Goal: Use online tool/utility: Utilize a website feature to perform a specific function

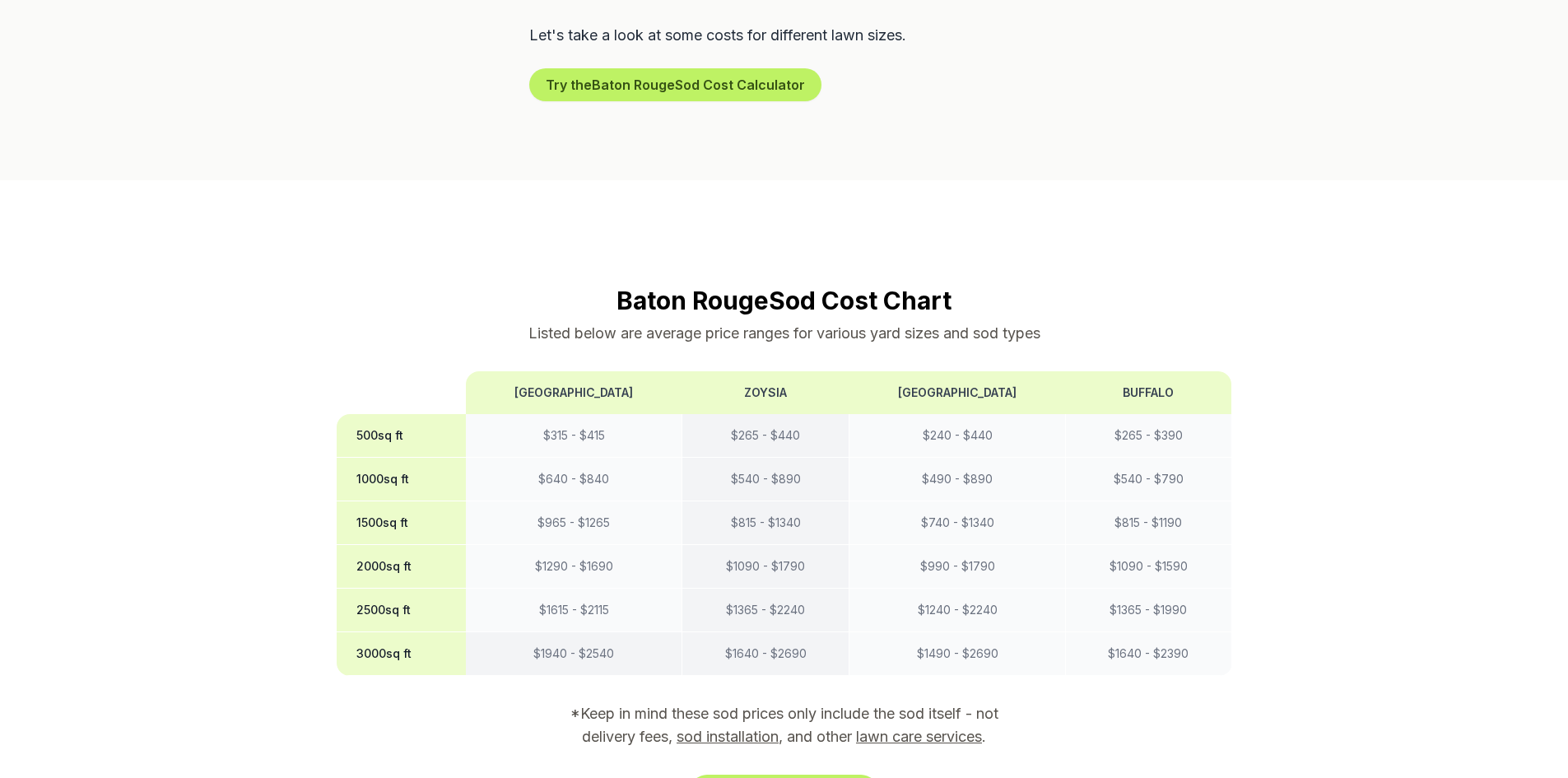
scroll to position [1399, 0]
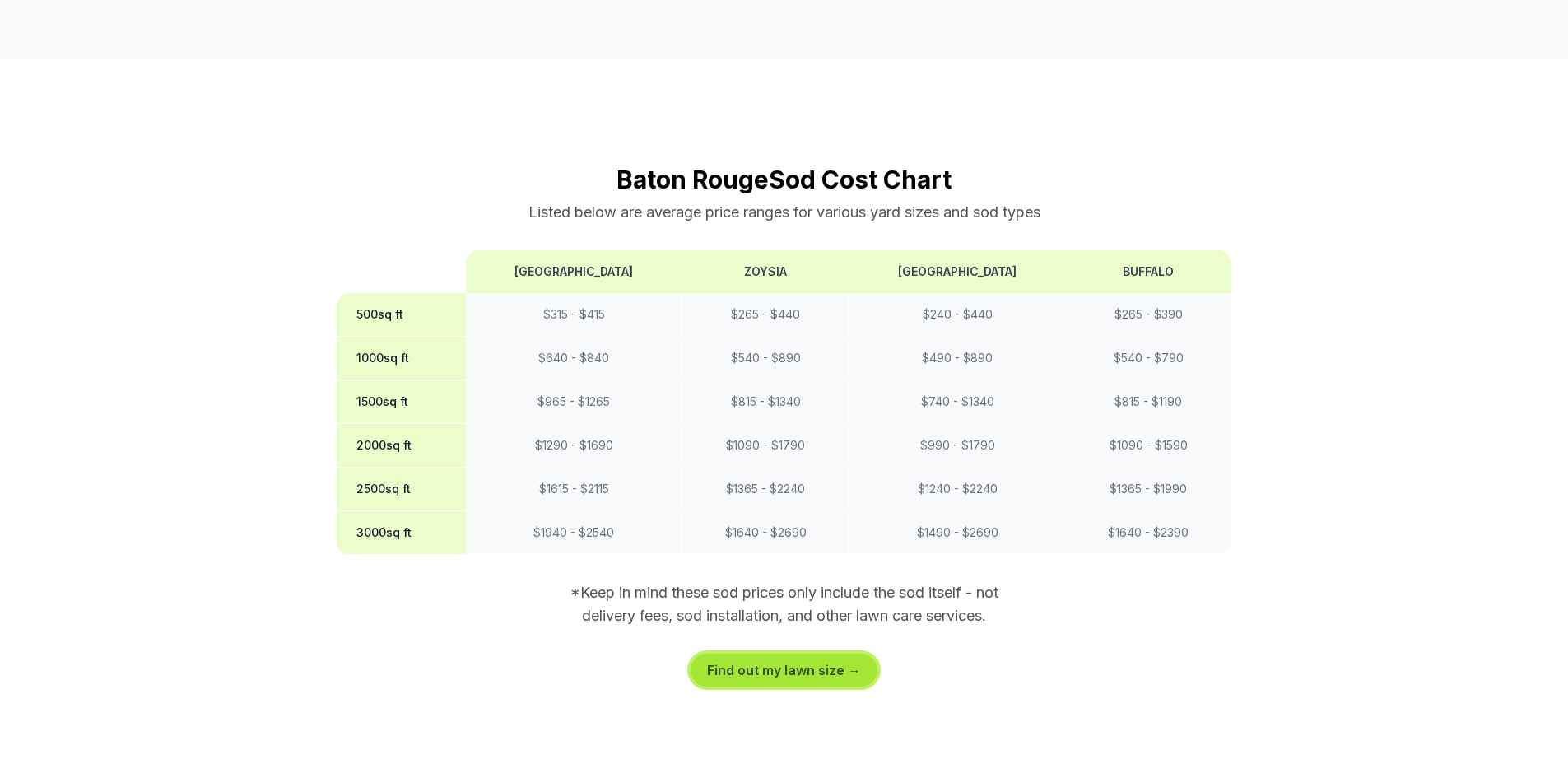
click at [814, 654] on link "Find out my lawn size →" at bounding box center [784, 671] width 187 height 33
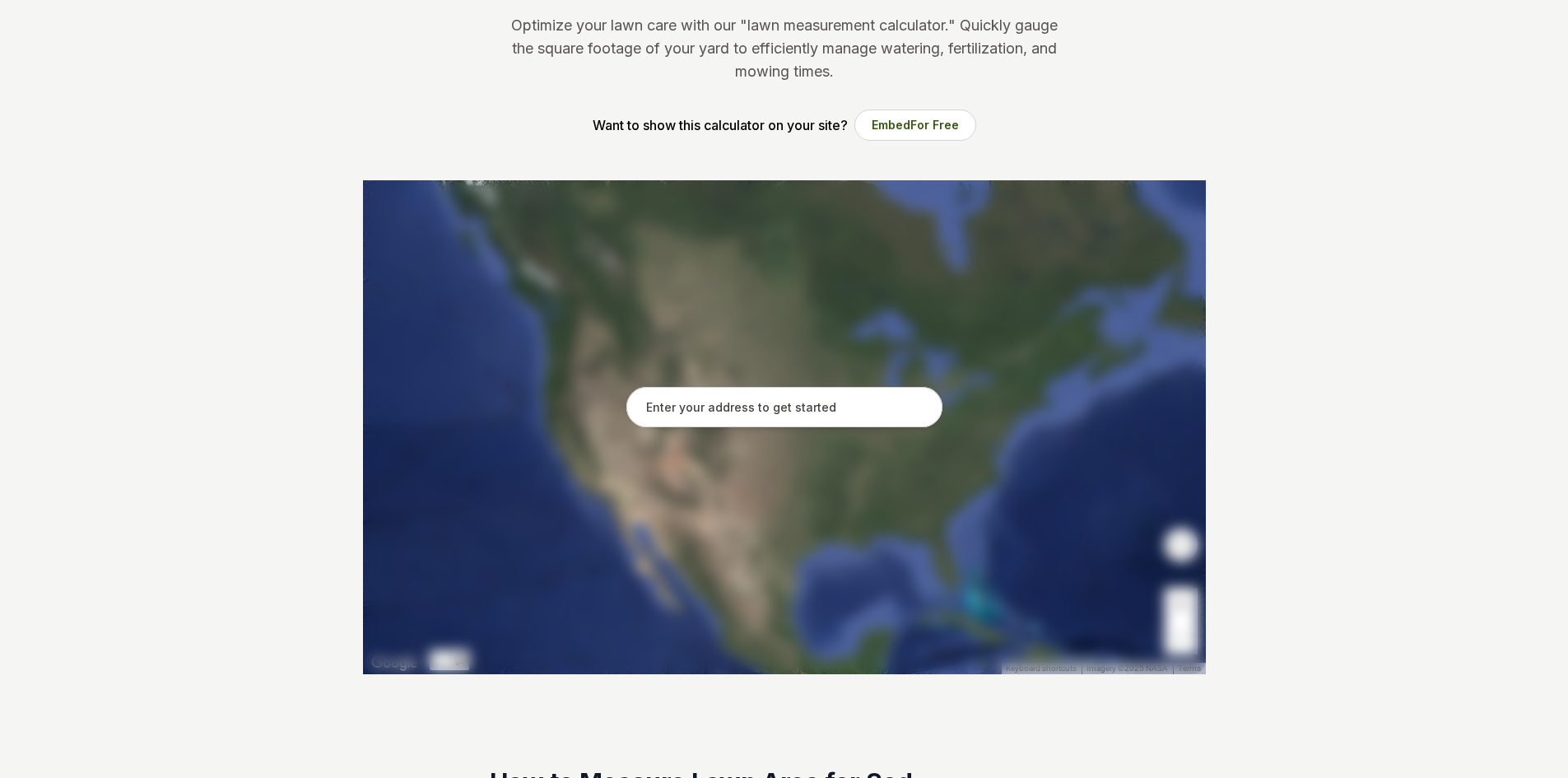
scroll to position [247, 0]
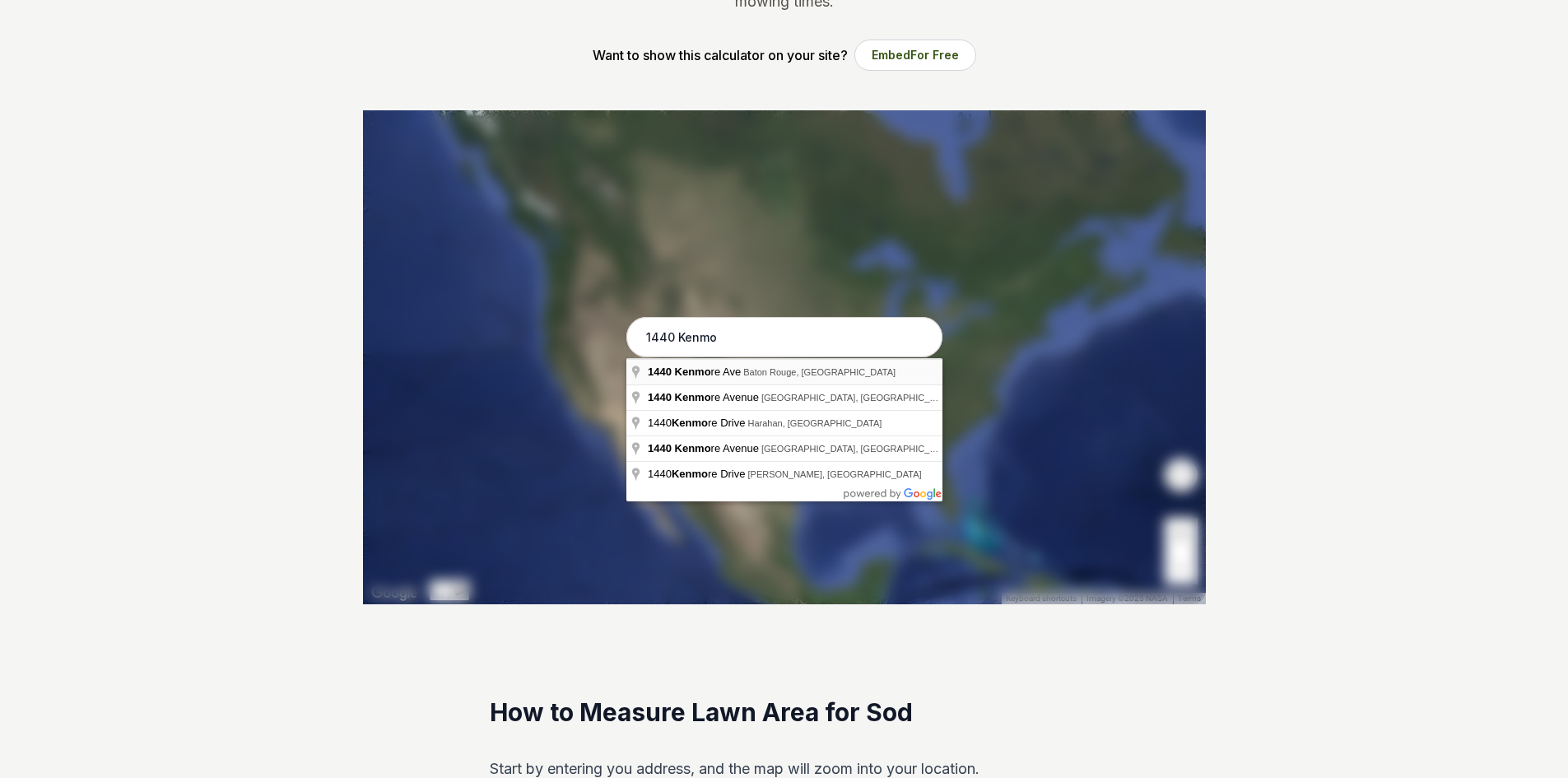
type input "[STREET_ADDRESS]"
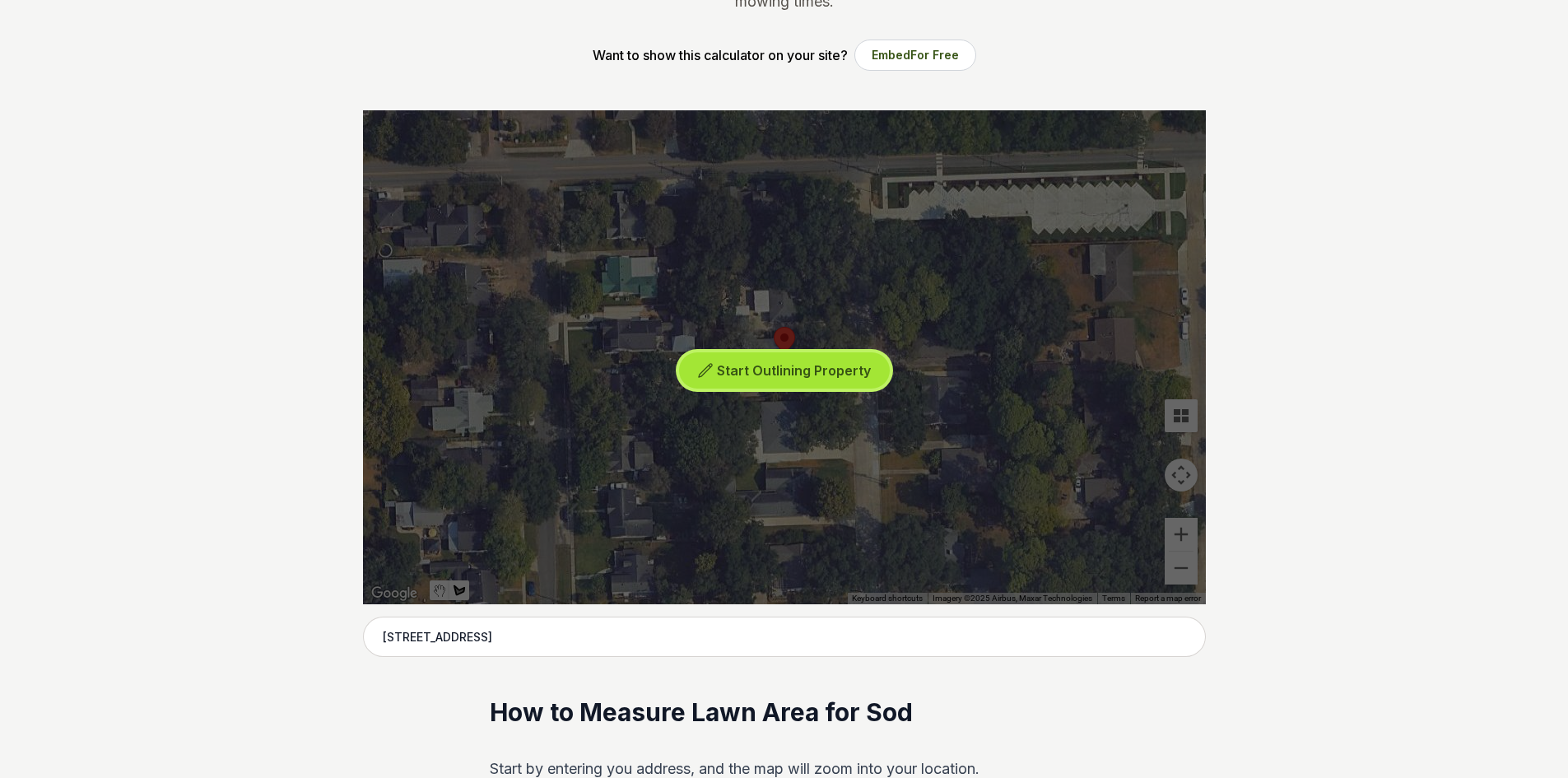
click at [800, 377] on span "Start Outlining Property" at bounding box center [794, 371] width 154 height 17
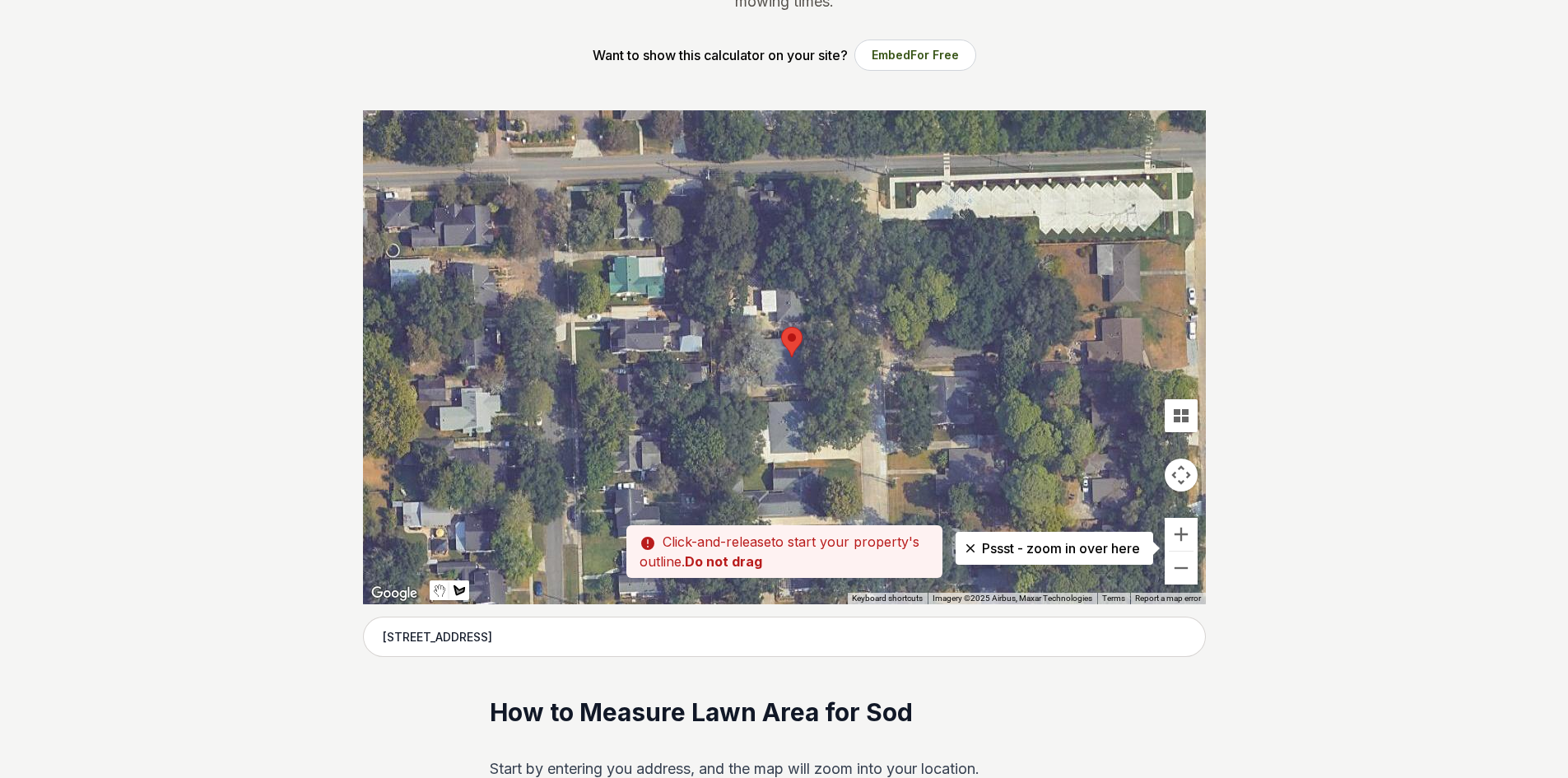
drag, startPoint x: 739, startPoint y: 345, endPoint x: 748, endPoint y: 345, distance: 9.0
click at [748, 345] on div at bounding box center [784, 357] width 843 height 494
click at [749, 347] on div at bounding box center [784, 357] width 843 height 494
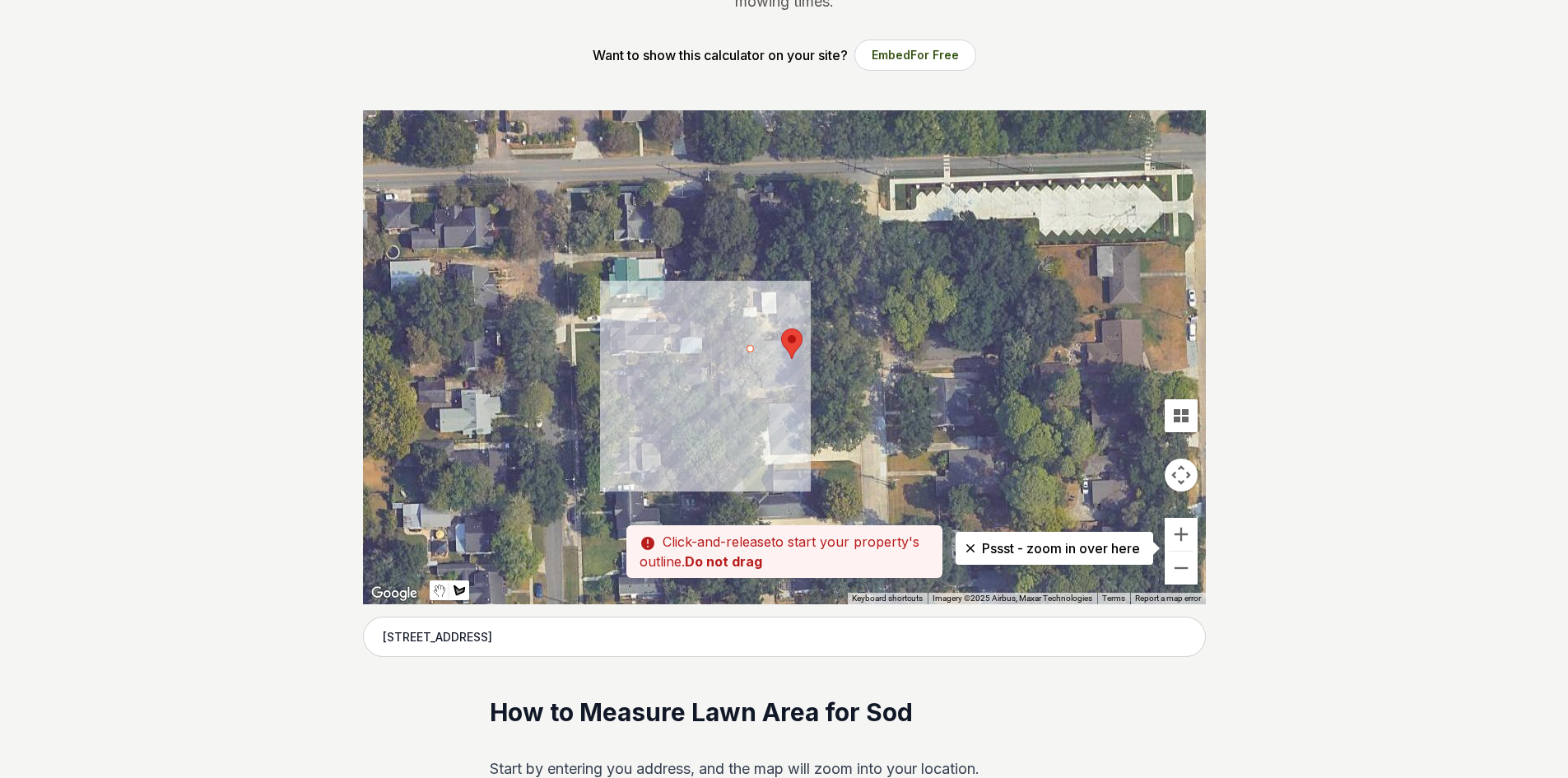
click at [750, 353] on div at bounding box center [784, 357] width 843 height 494
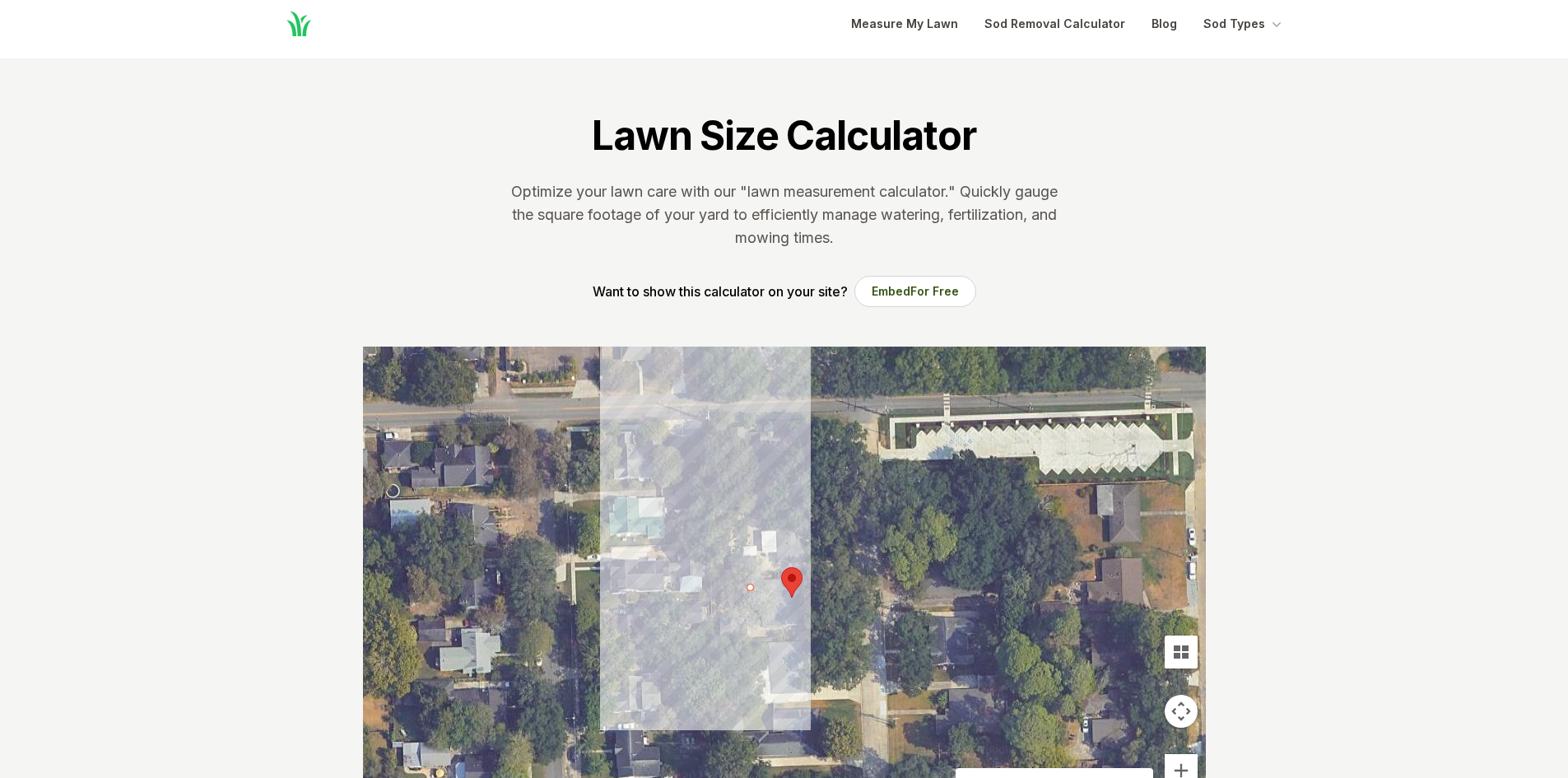
scroll to position [165, 0]
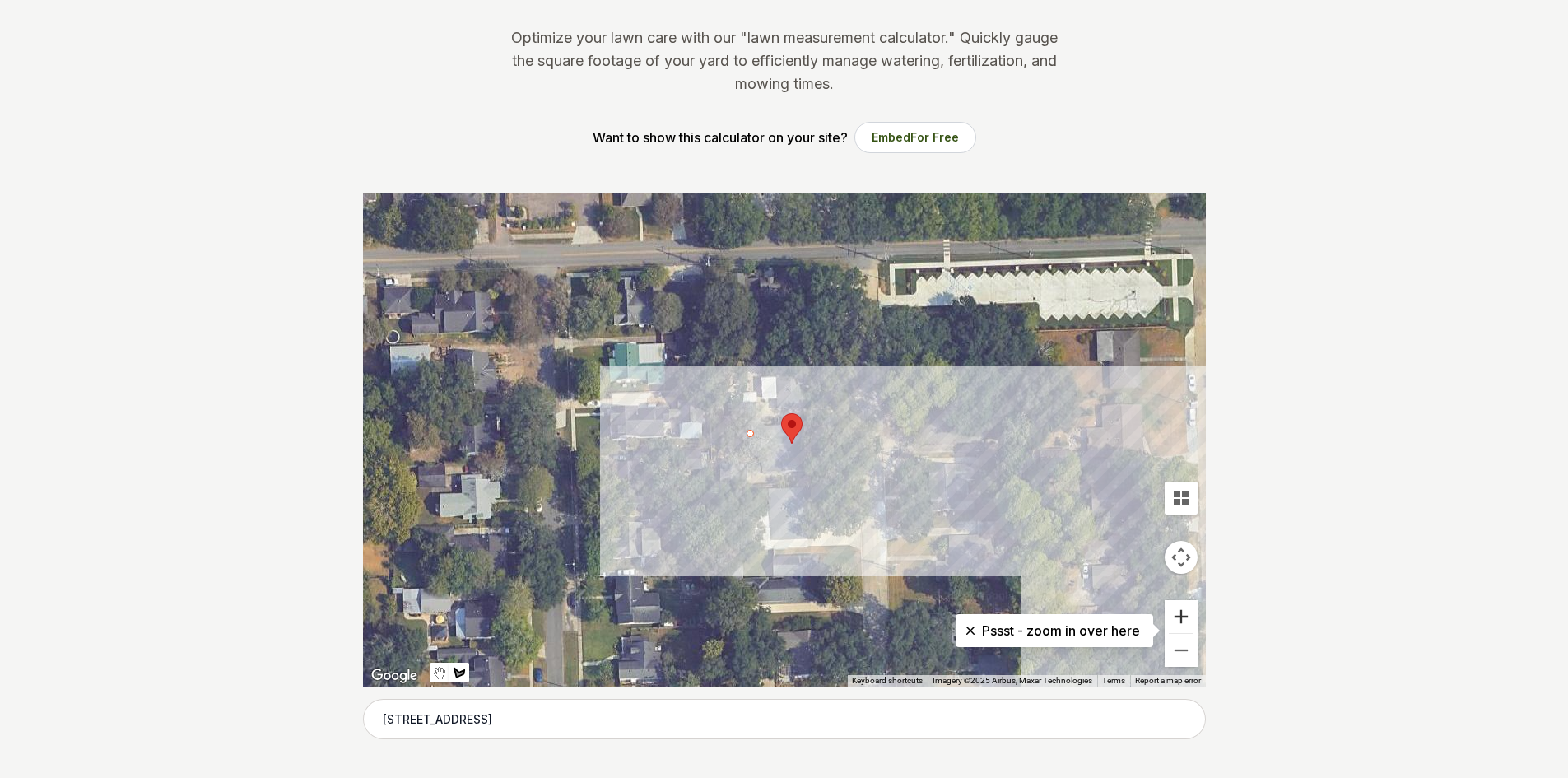
click at [1184, 618] on button "Zoom in" at bounding box center [1182, 617] width 33 height 33
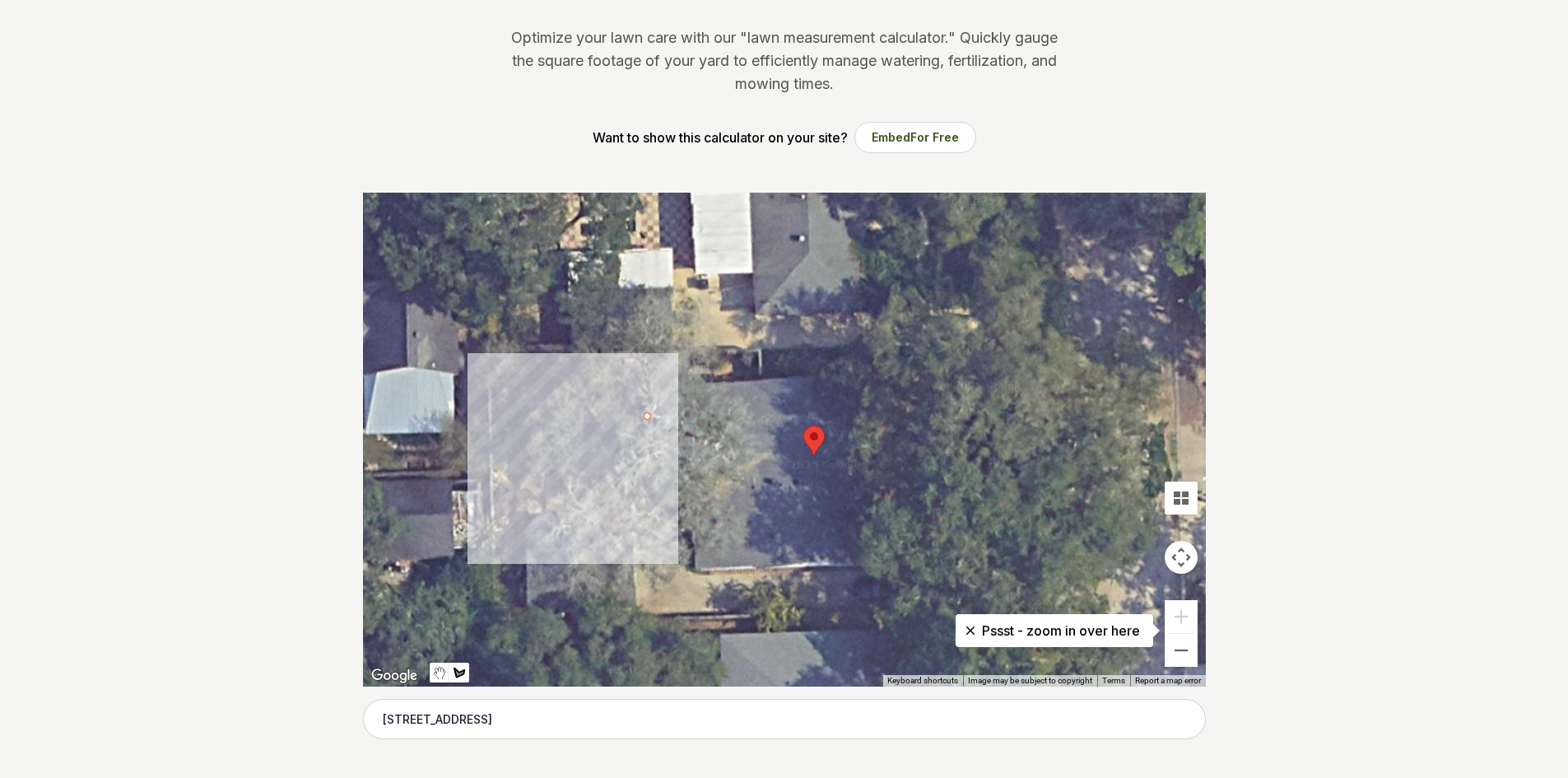
click at [646, 415] on div at bounding box center [784, 439] width 843 height 494
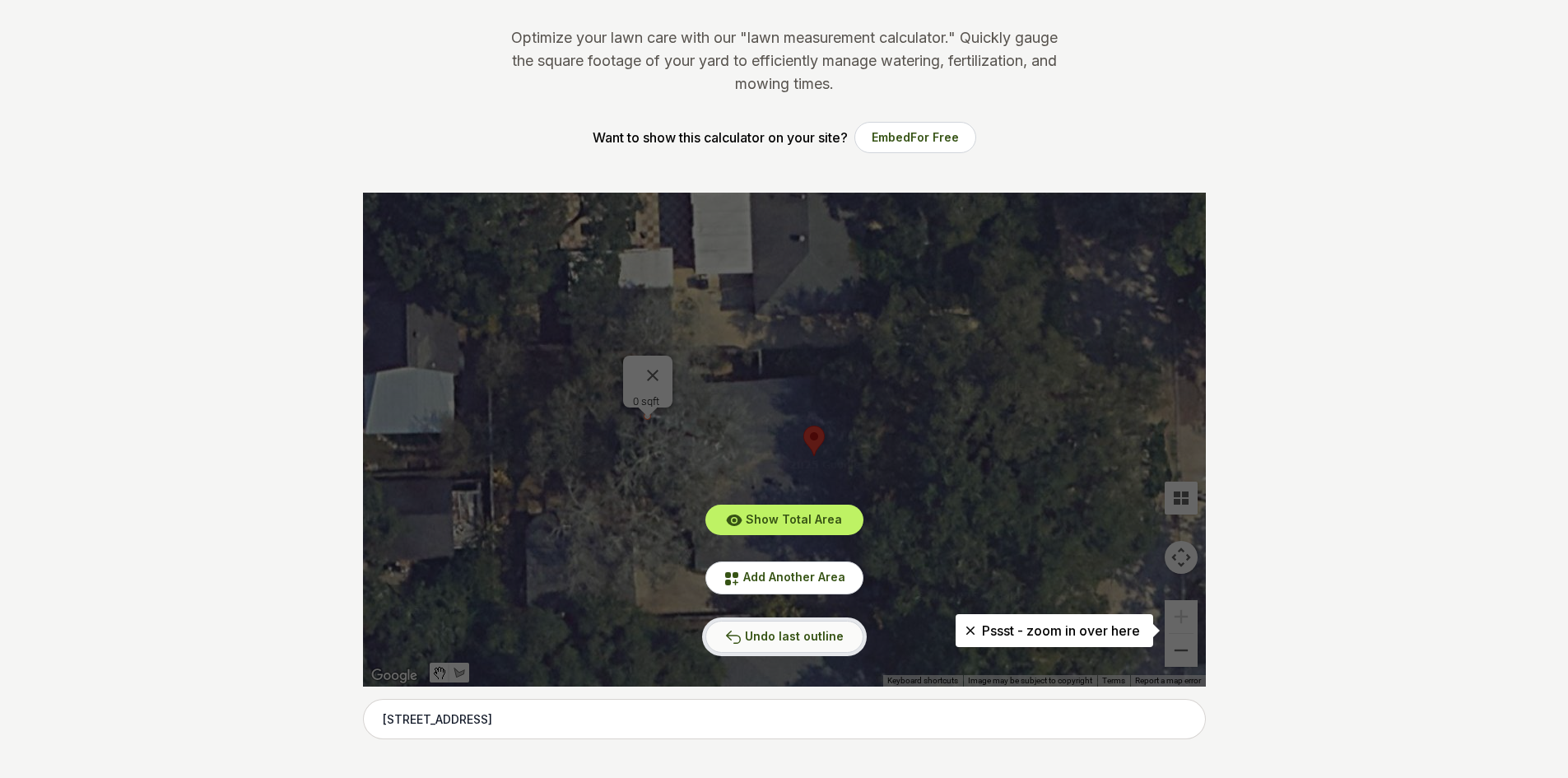
click at [814, 641] on span "Undo last outline" at bounding box center [794, 636] width 99 height 14
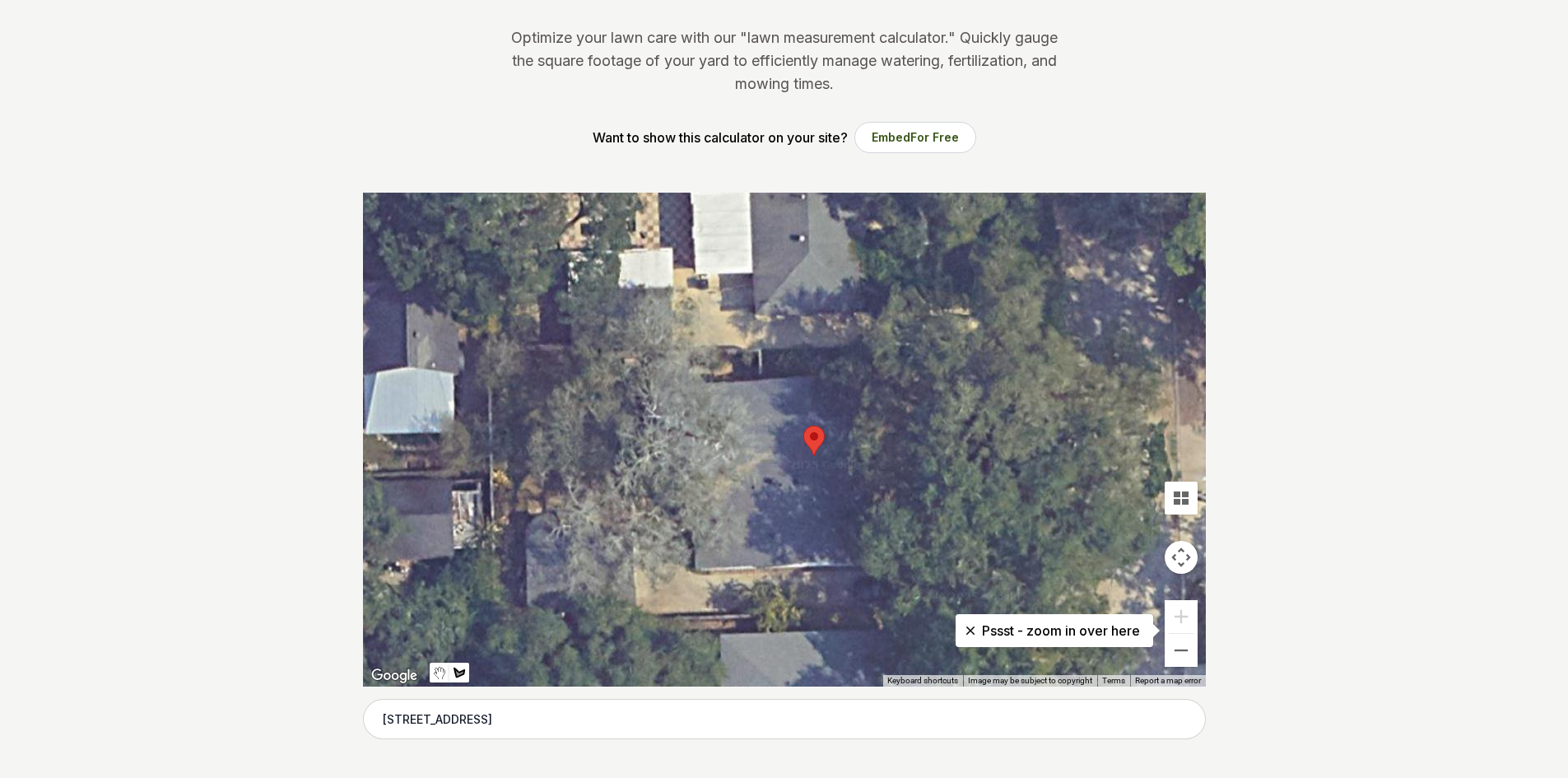
click at [493, 396] on div at bounding box center [784, 439] width 843 height 494
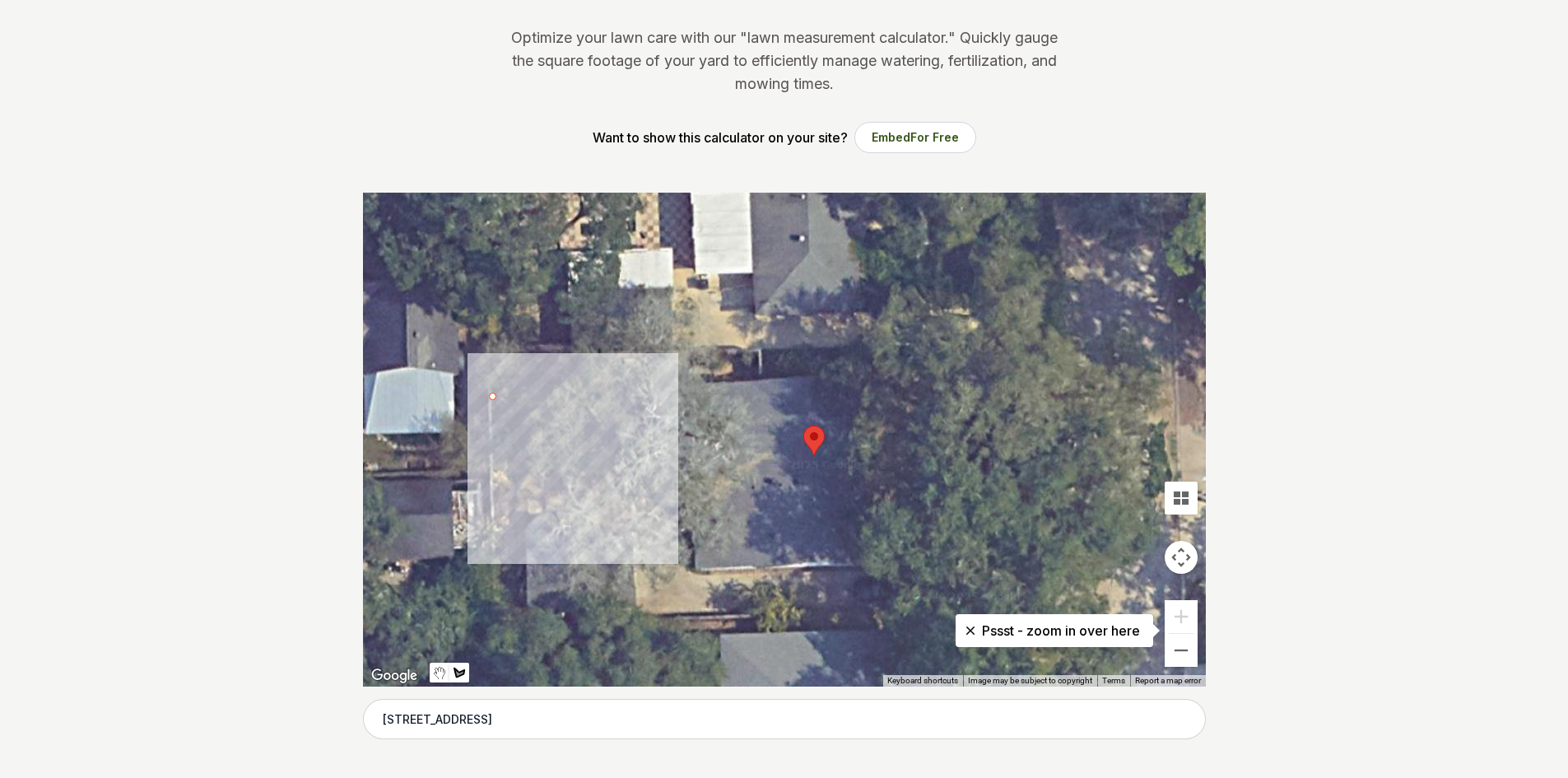
click at [516, 396] on div at bounding box center [784, 439] width 843 height 494
click at [520, 516] on div at bounding box center [784, 439] width 843 height 494
click at [495, 517] on div at bounding box center [784, 439] width 843 height 494
click at [493, 397] on div at bounding box center [784, 439] width 843 height 494
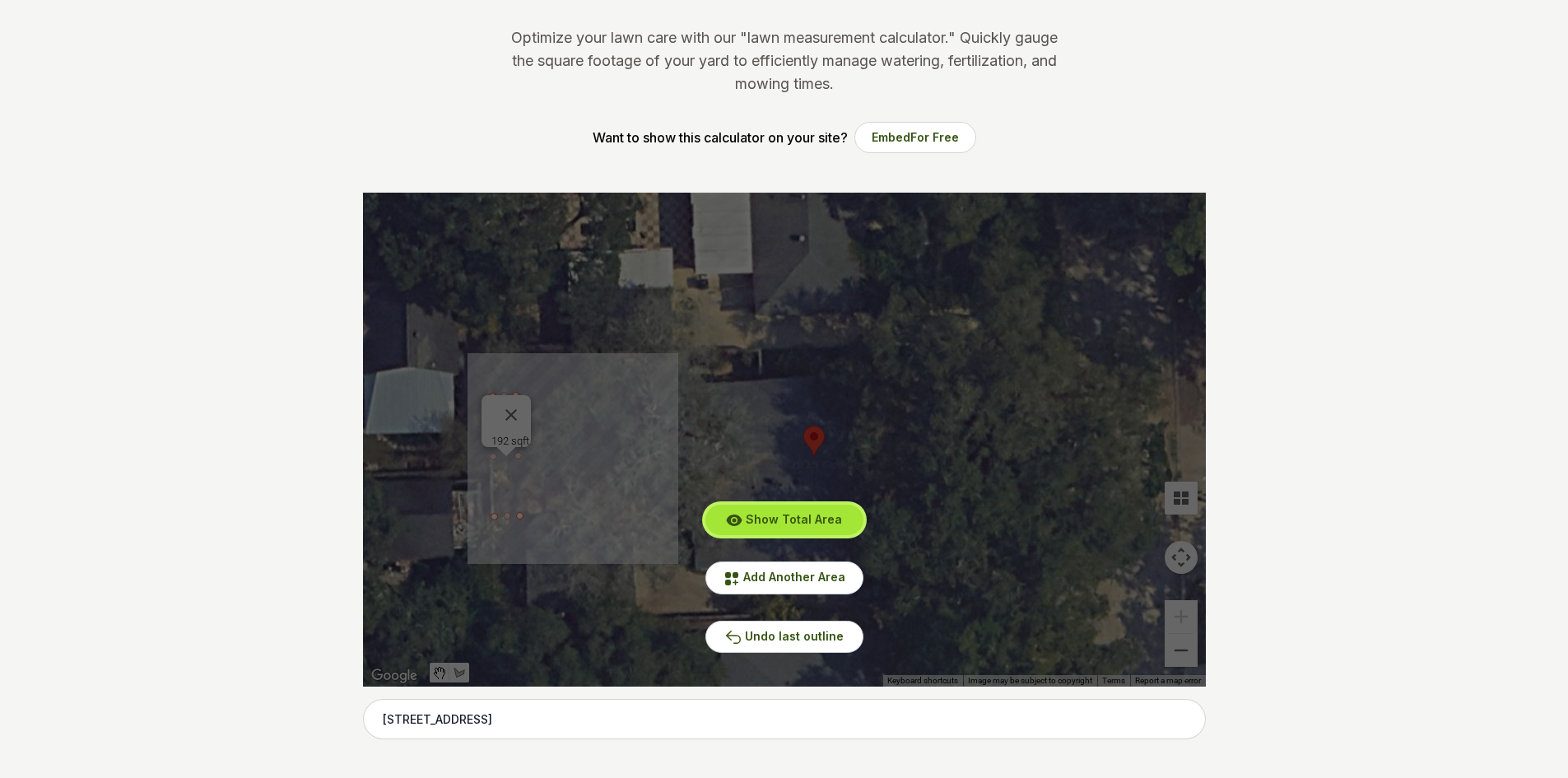
click at [809, 516] on span "Show Total Area" at bounding box center [794, 519] width 97 height 14
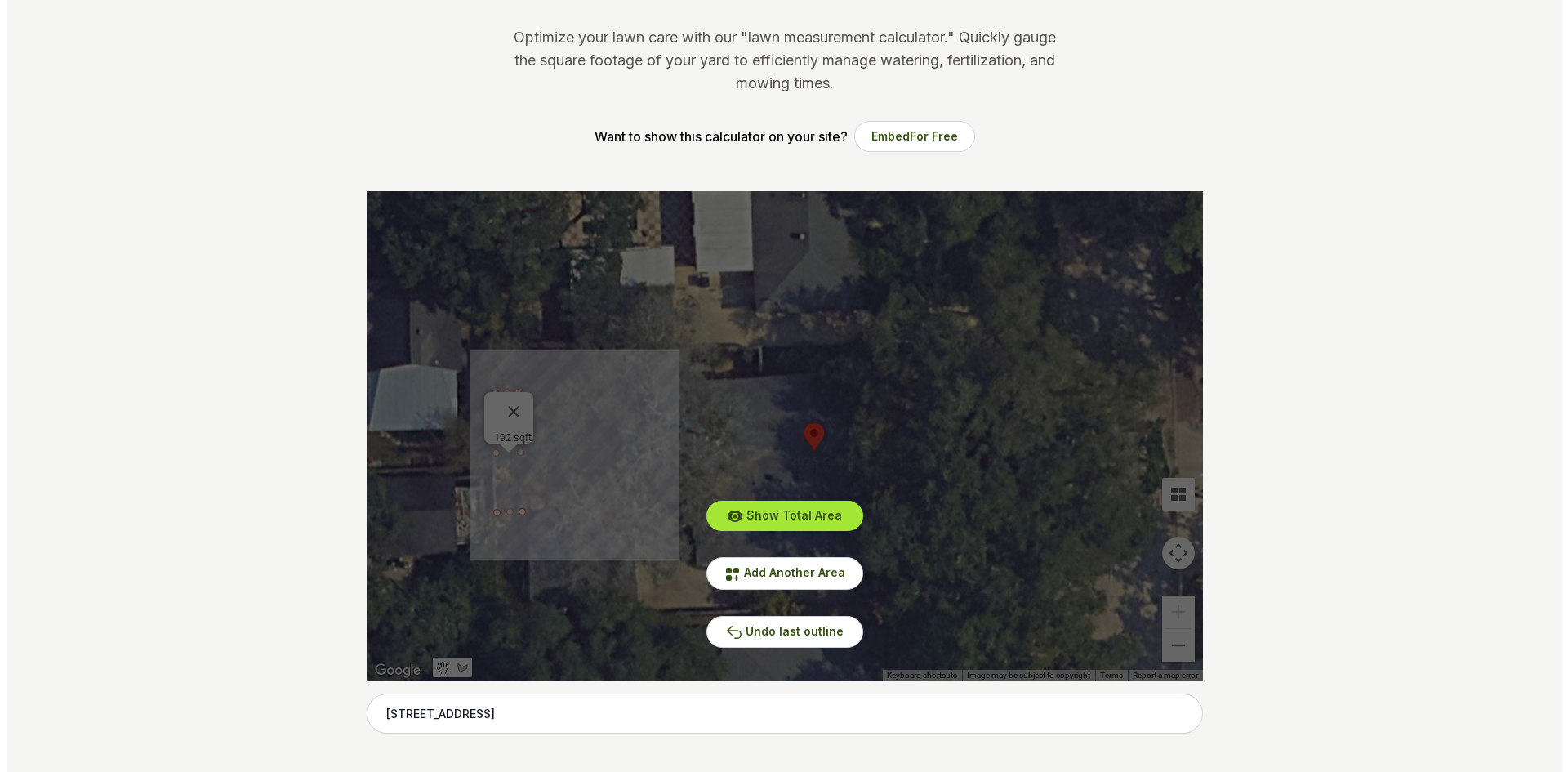
scroll to position [0, 0]
